Goal: Navigation & Orientation: Find specific page/section

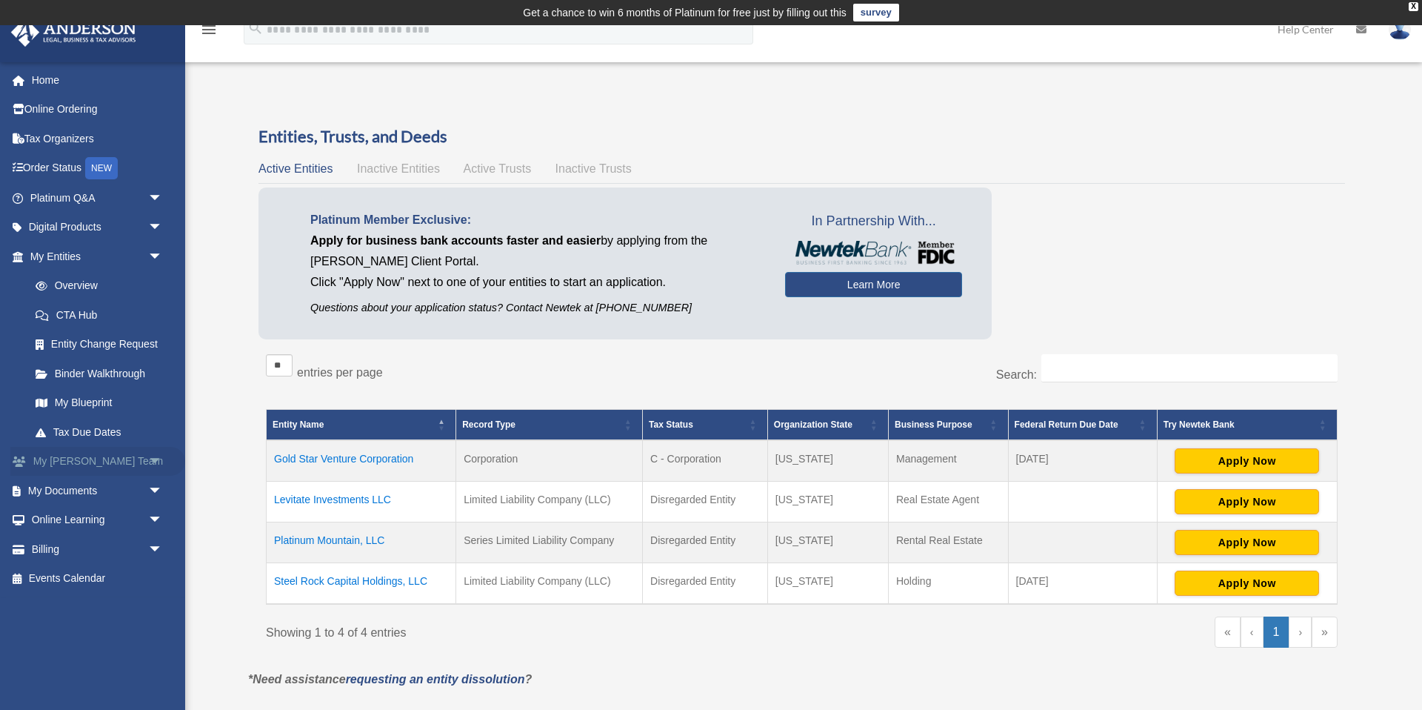
click at [101, 461] on link "My Anderson Team arrow_drop_down" at bounding box center [97, 462] width 175 height 30
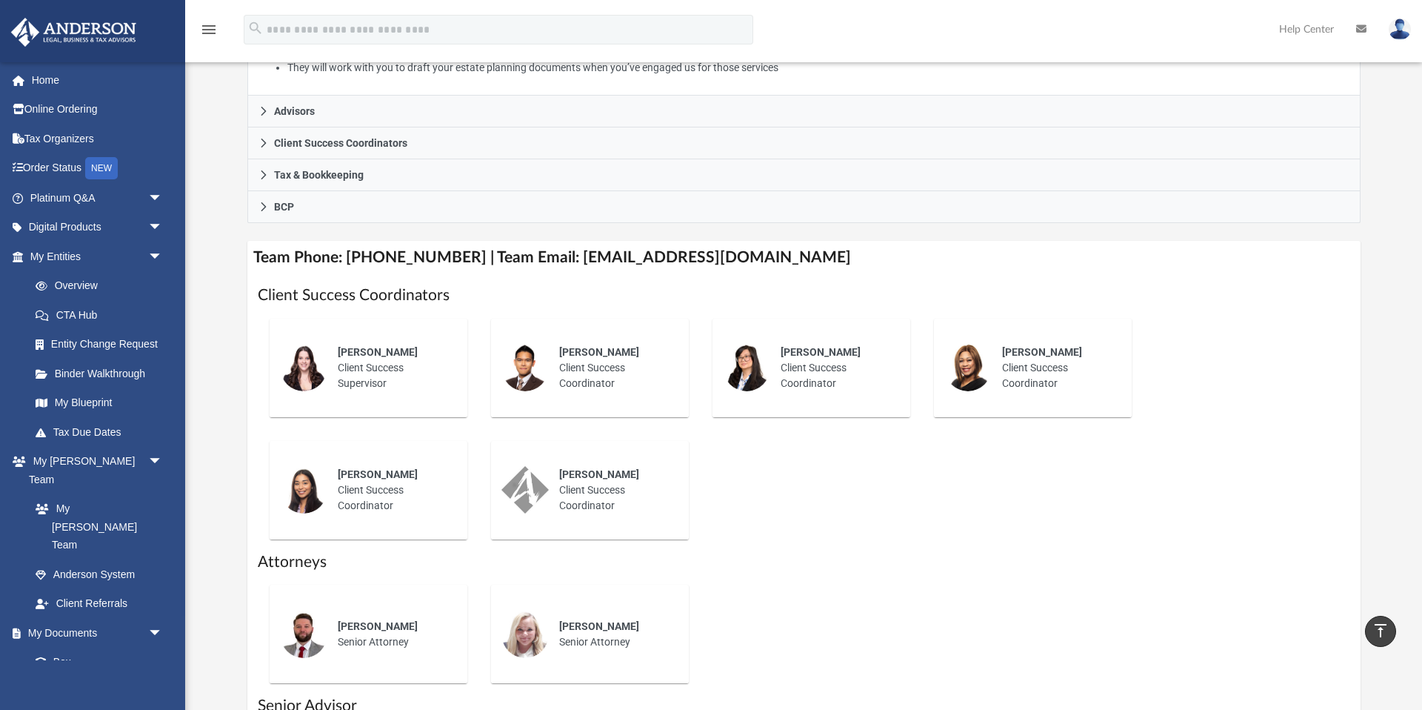
scroll to position [402, 0]
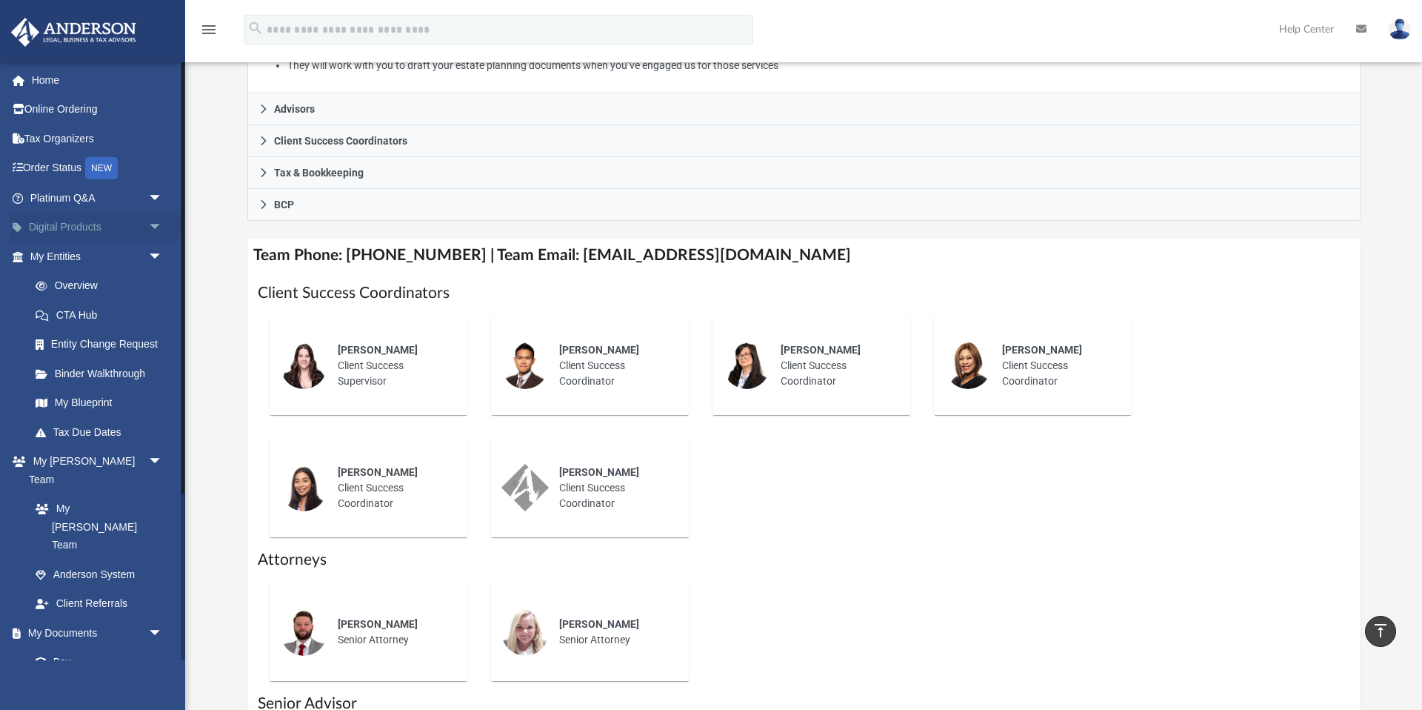
click at [70, 224] on link "Digital Products arrow_drop_down" at bounding box center [97, 228] width 175 height 30
click at [88, 201] on link "Platinum Q&A arrow_drop_down" at bounding box center [97, 198] width 175 height 30
click at [156, 196] on span "arrow_drop_down" at bounding box center [163, 198] width 30 height 30
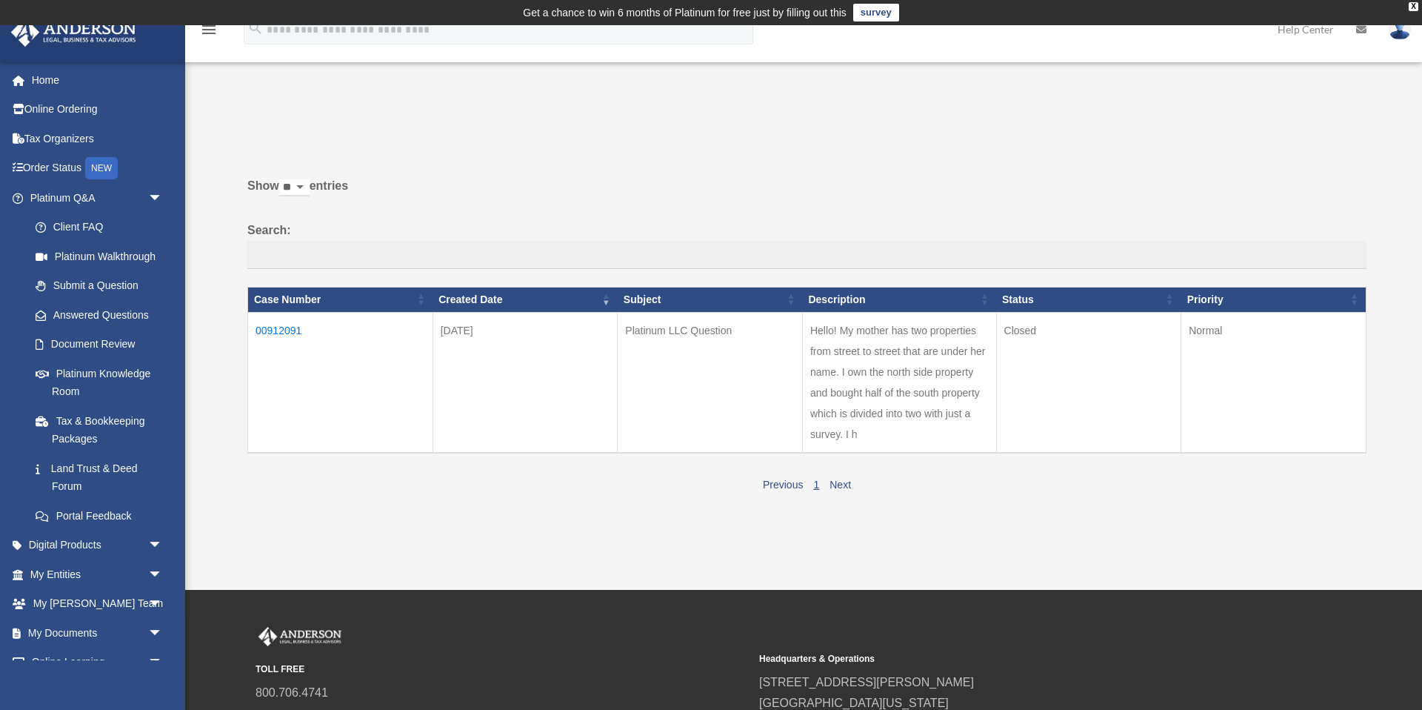
click at [156, 196] on span "arrow_drop_down" at bounding box center [163, 198] width 30 height 30
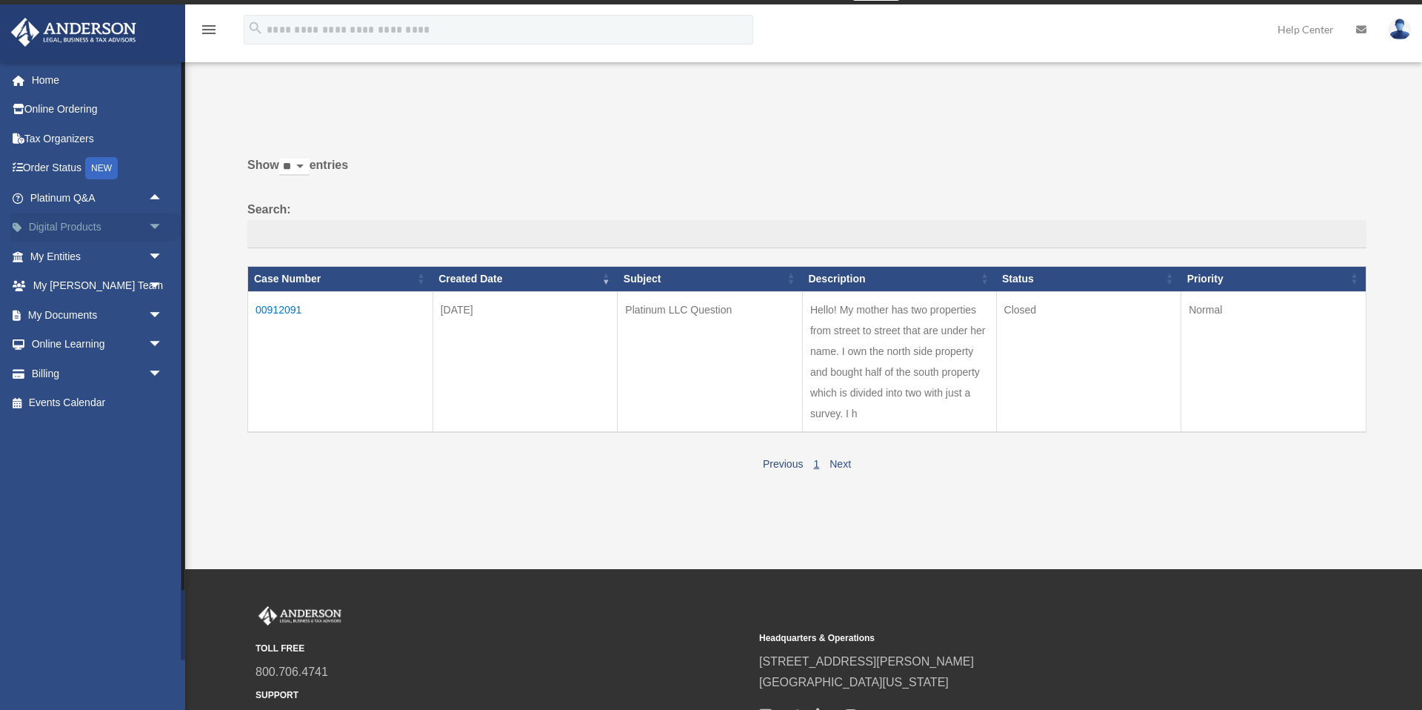
scroll to position [20, 0]
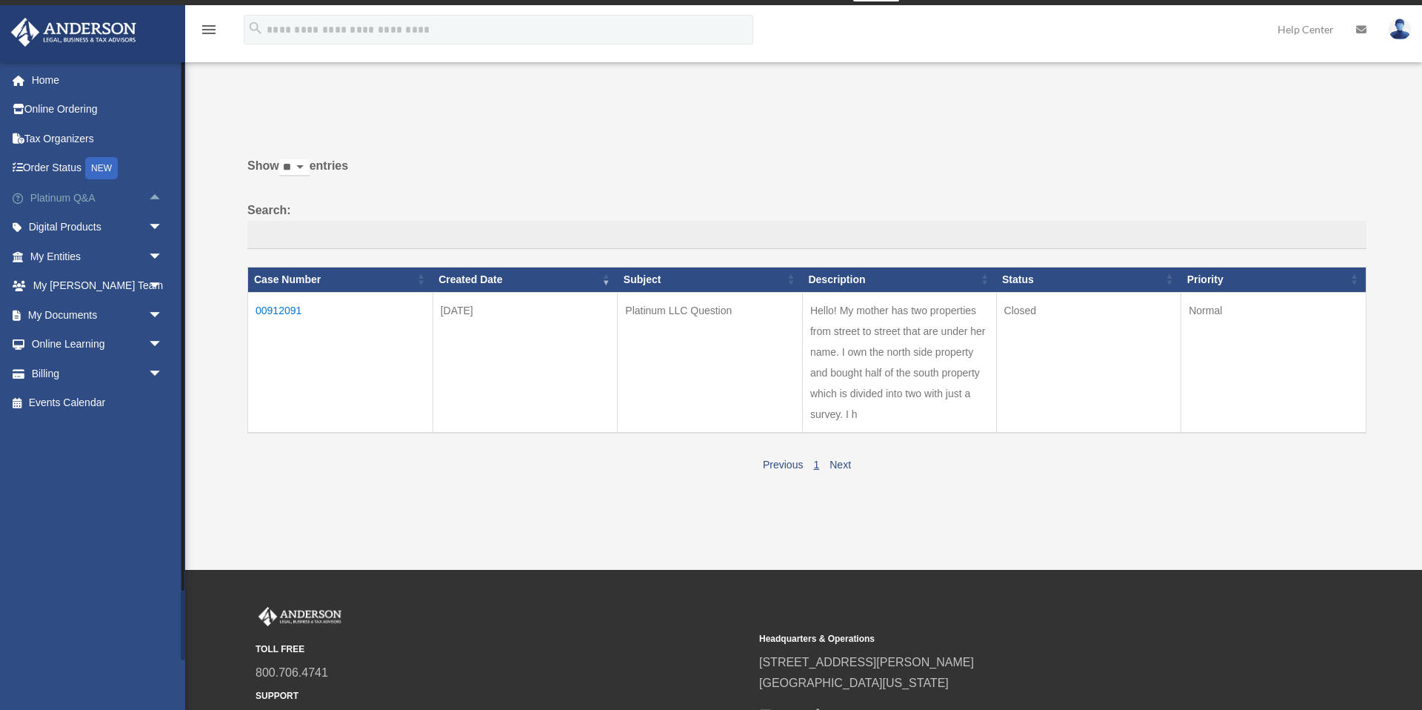
click at [150, 192] on span "arrow_drop_up" at bounding box center [163, 198] width 30 height 30
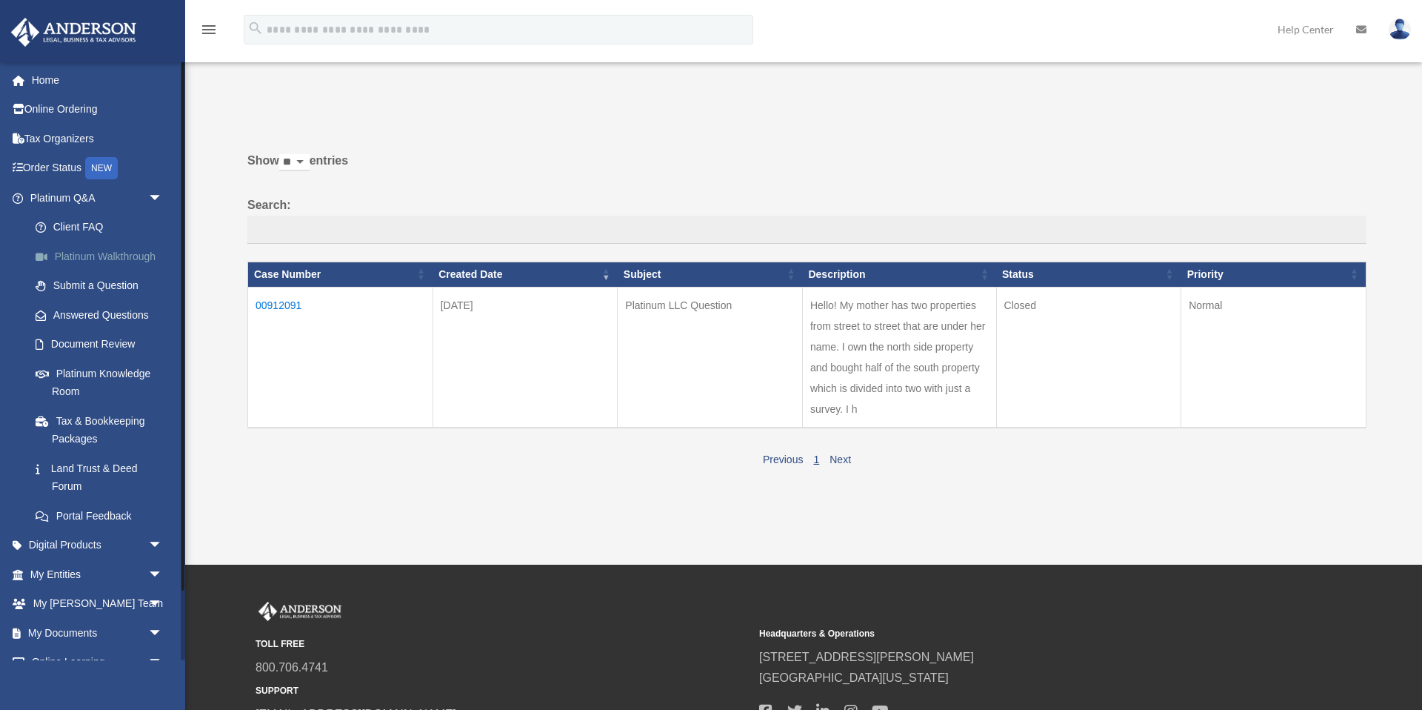
click at [119, 258] on link "Platinum Walkthrough" at bounding box center [103, 257] width 164 height 30
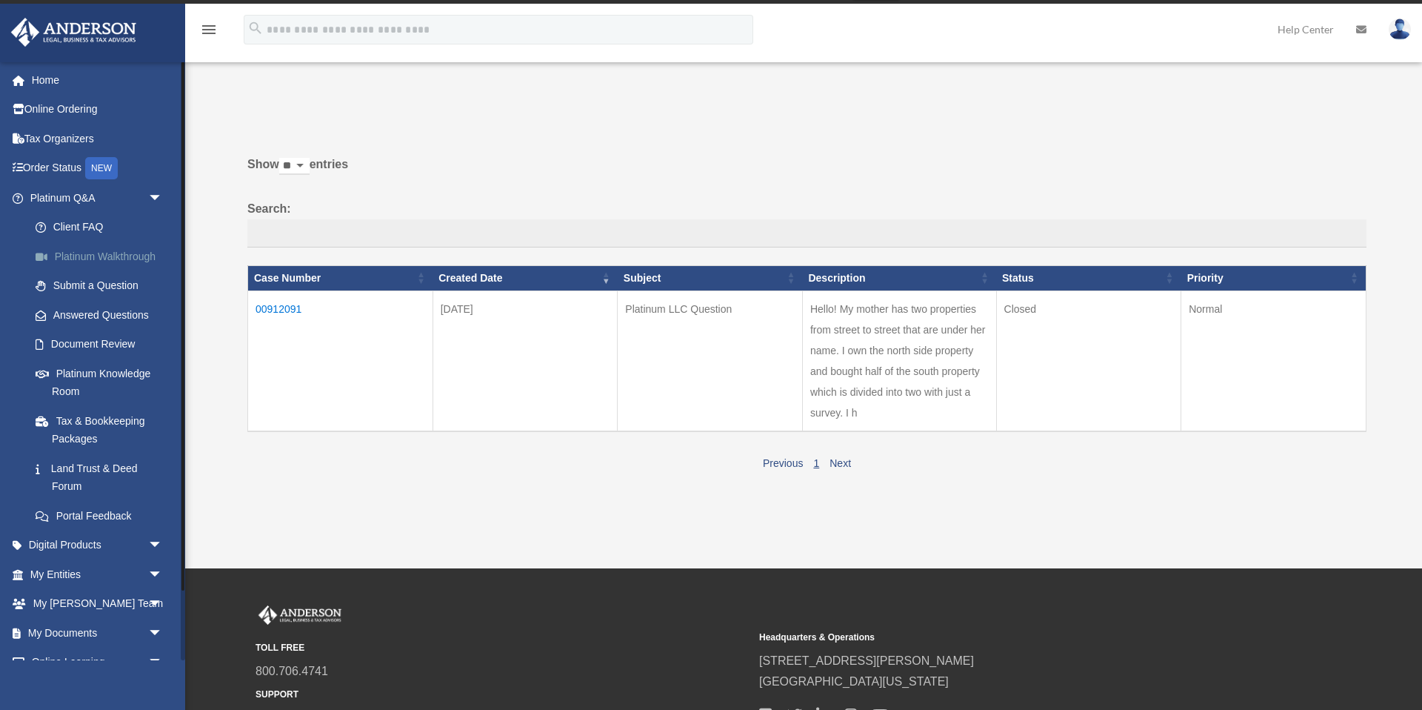
click at [119, 258] on link "Platinum Walkthrough" at bounding box center [103, 257] width 164 height 30
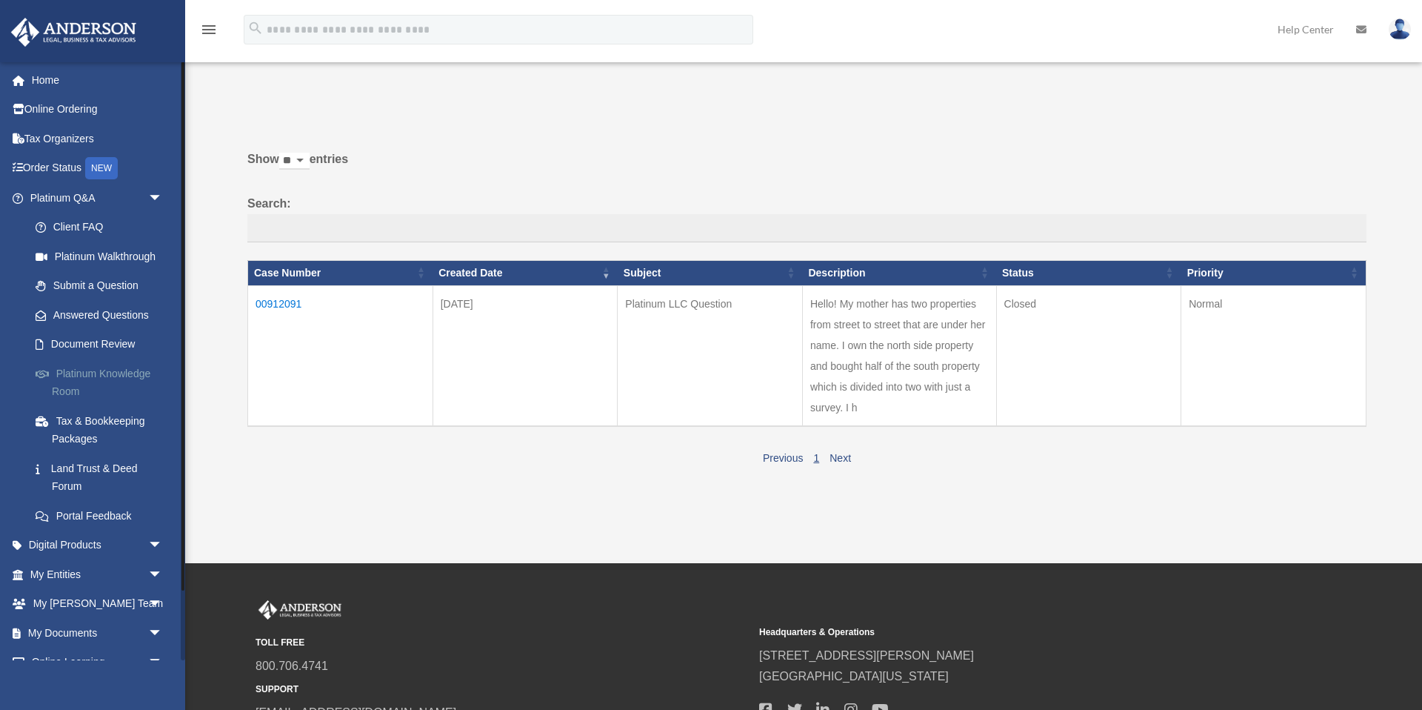
click at [93, 374] on link "Platinum Knowledge Room" at bounding box center [103, 382] width 164 height 47
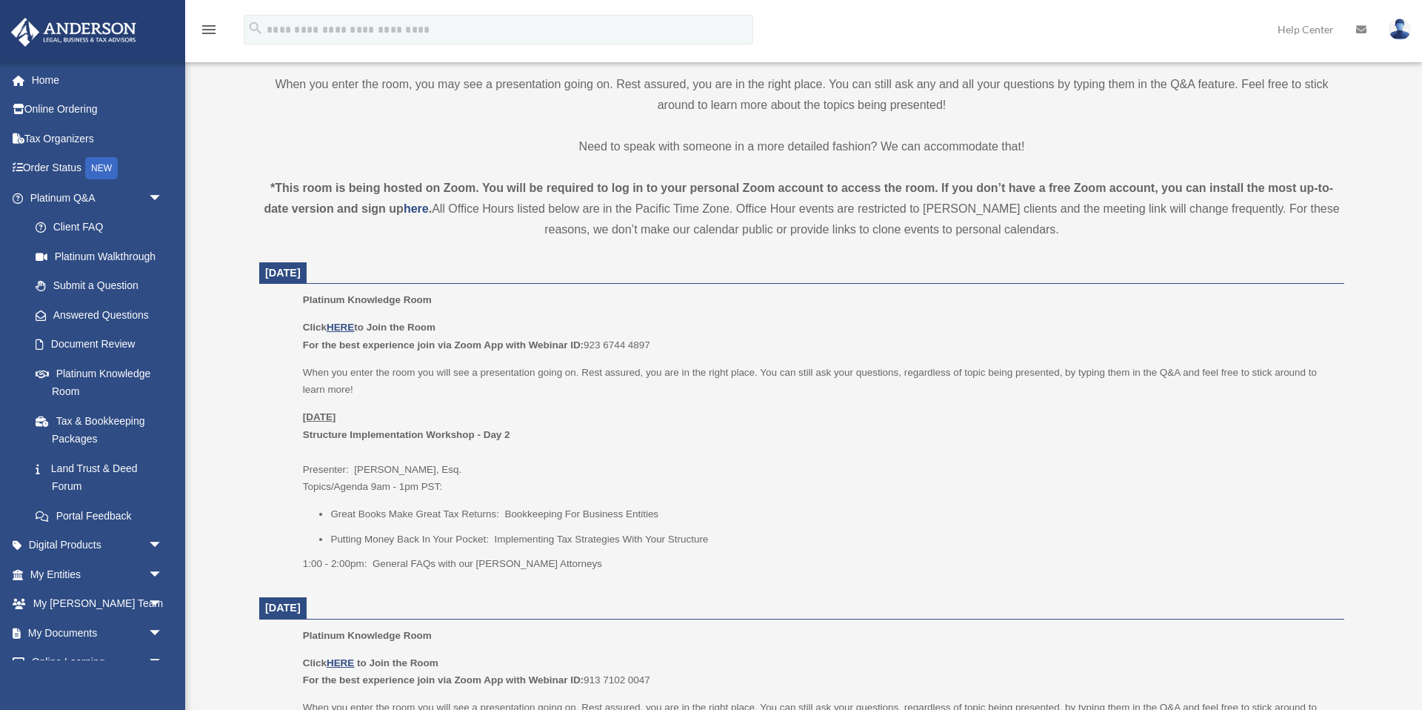
scroll to position [454, 0]
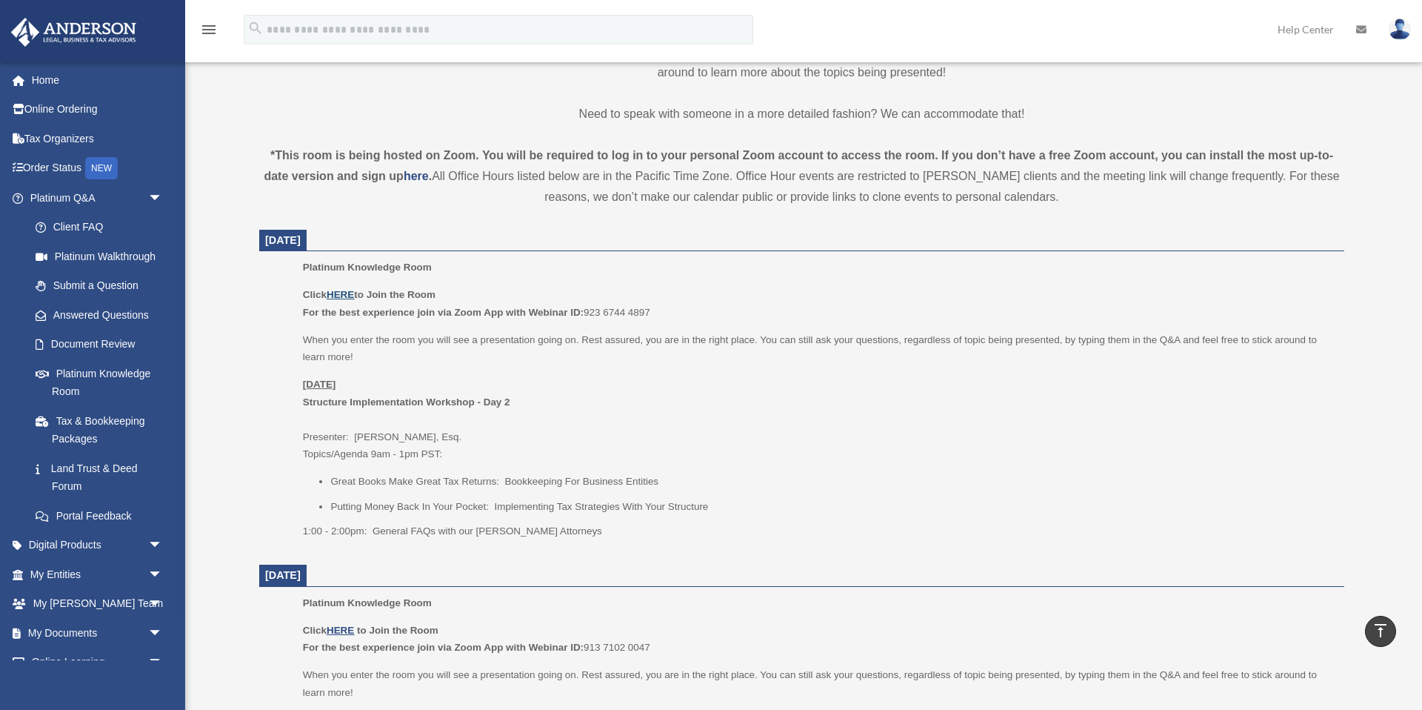
click at [342, 294] on u "HERE" at bounding box center [340, 294] width 27 height 11
click at [153, 573] on span "arrow_drop_down" at bounding box center [163, 574] width 30 height 30
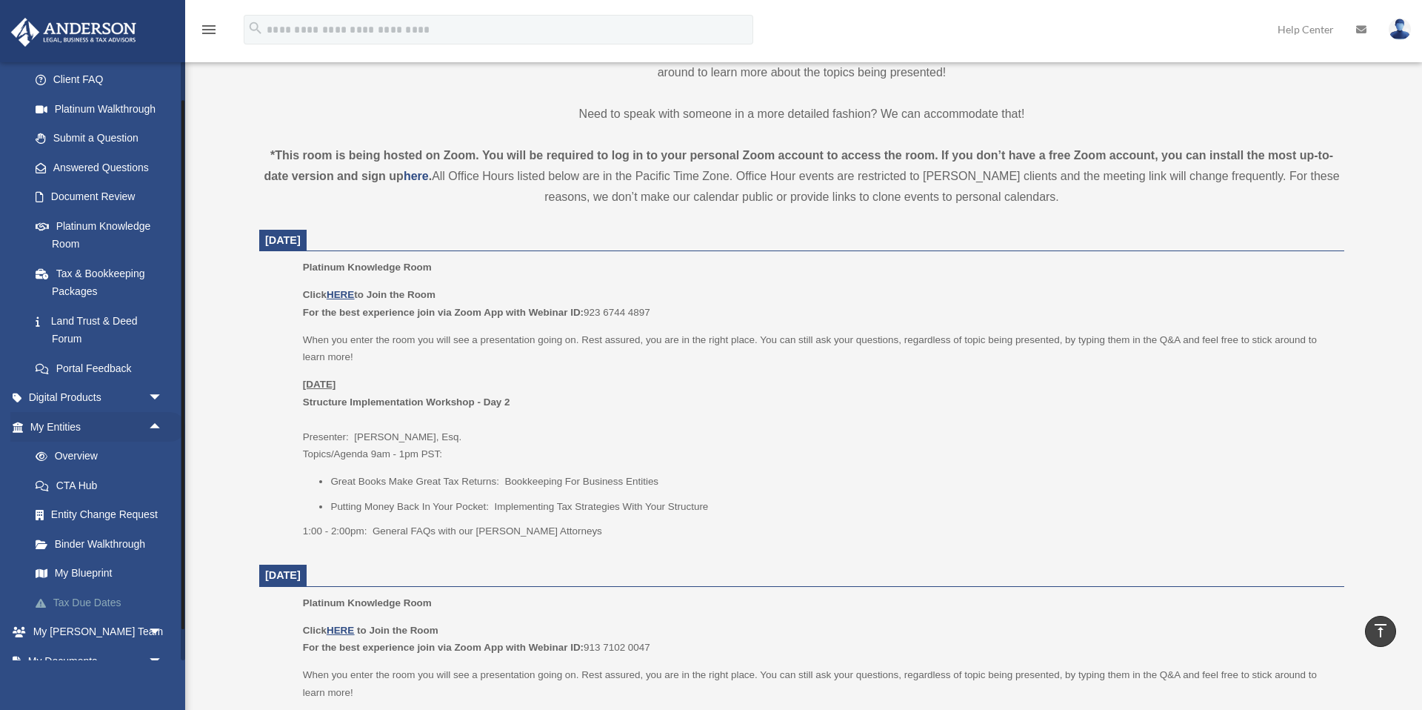
scroll to position [148, 0]
click at [71, 456] on link "Overview" at bounding box center [103, 456] width 164 height 30
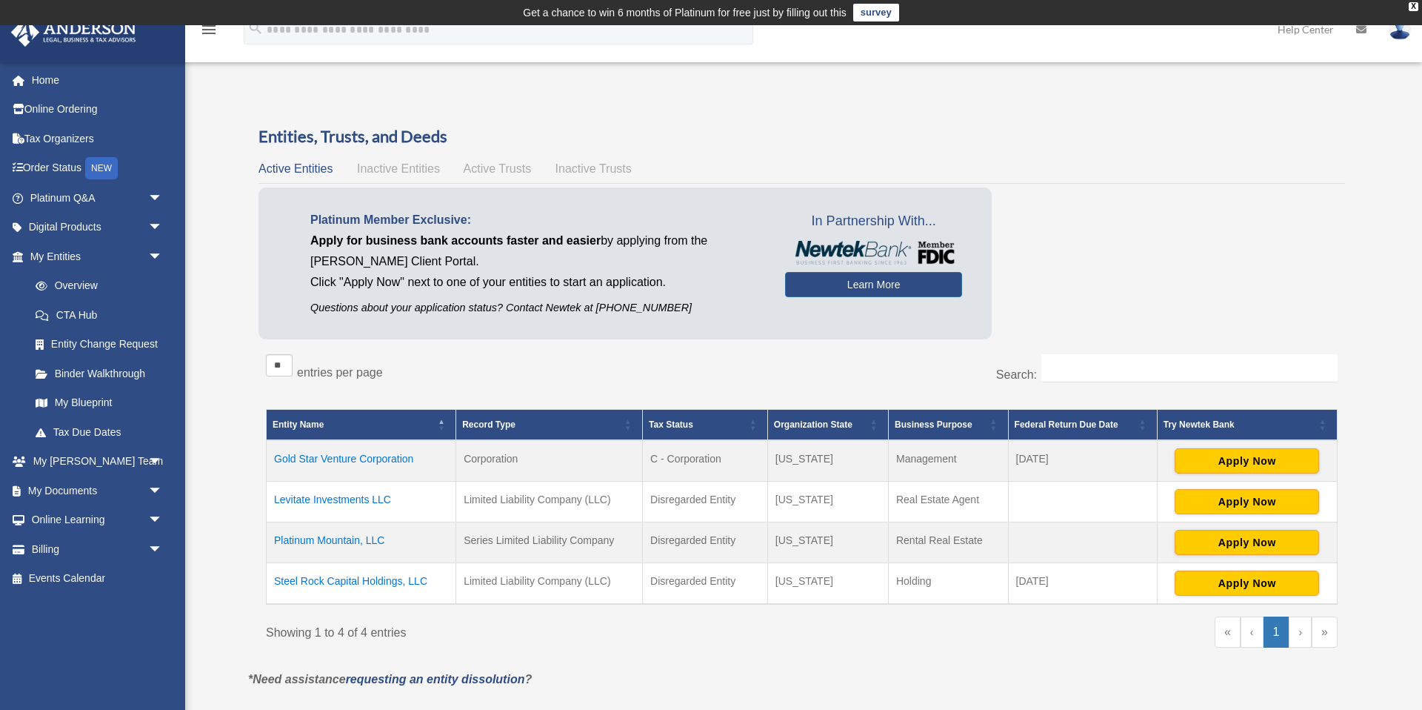
scroll to position [1, 0]
